Goal: Transaction & Acquisition: Purchase product/service

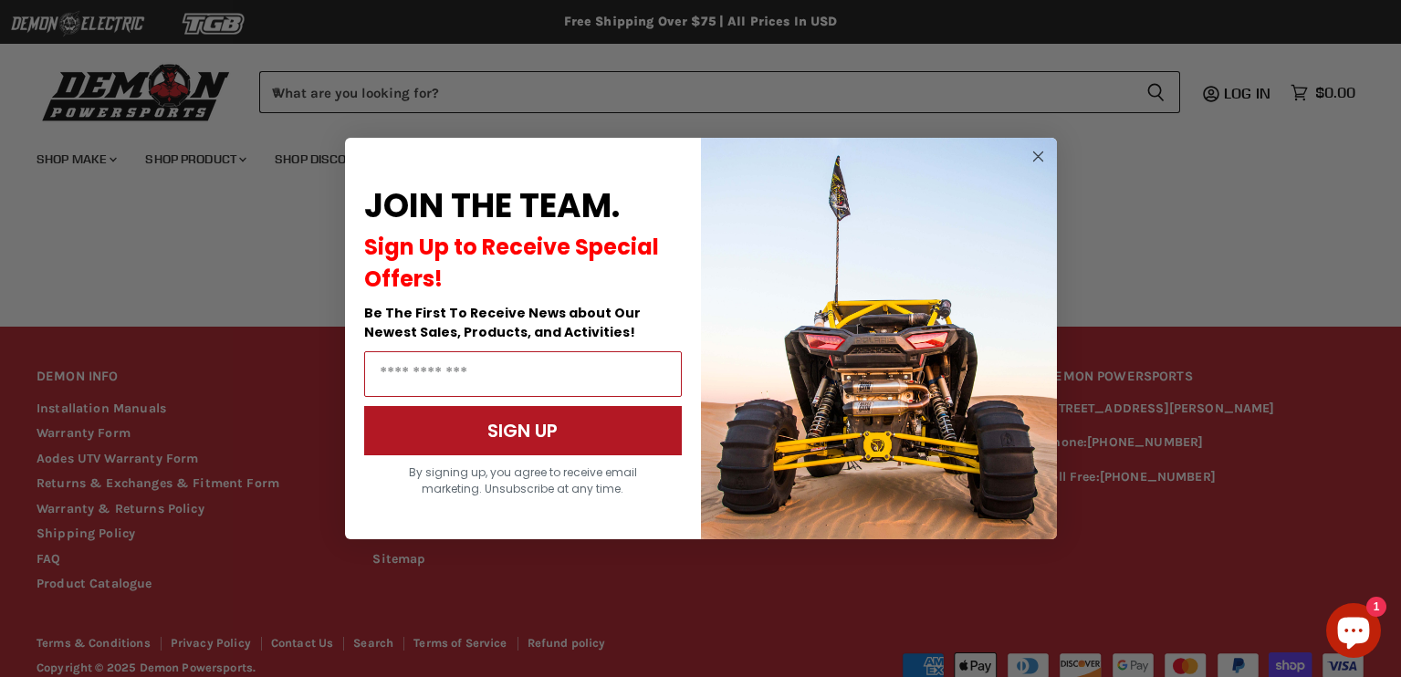
scroll to position [1378, 0]
